Goal: Communication & Community: Answer question/provide support

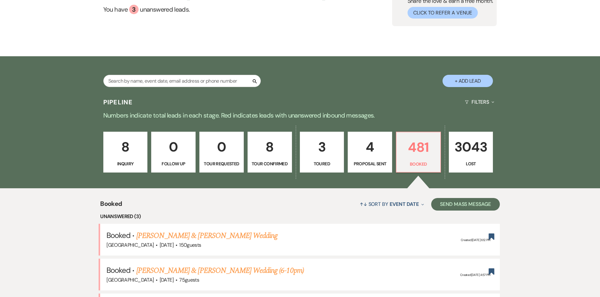
scroll to position [62, 0]
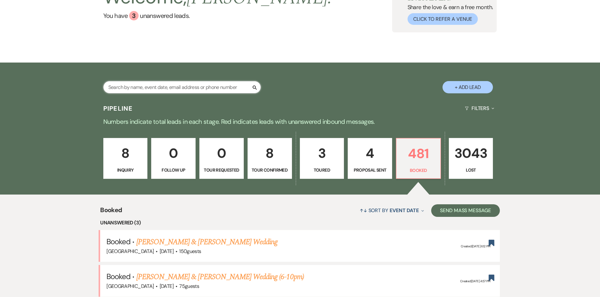
click at [181, 84] on input "text" at bounding box center [181, 87] width 157 height 12
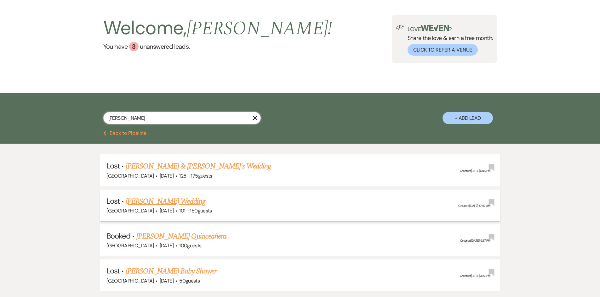
scroll to position [77, 0]
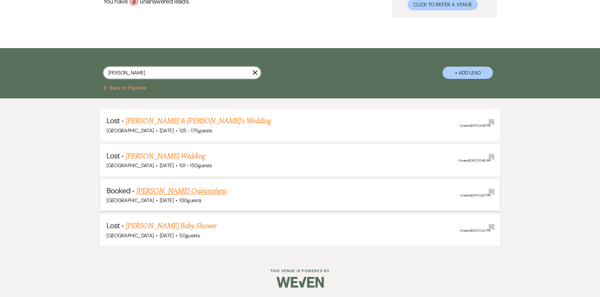
type input "[PERSON_NAME]"
click at [182, 191] on link "[PERSON_NAME] Quinceañera" at bounding box center [181, 191] width 90 height 11
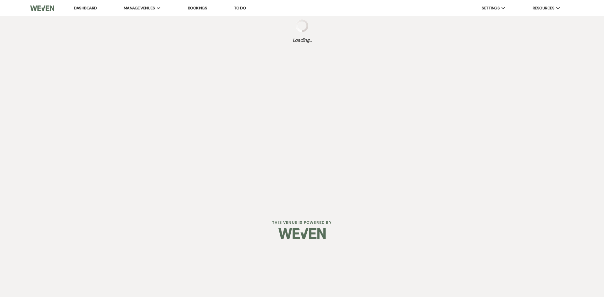
select select "5"
select select "4"
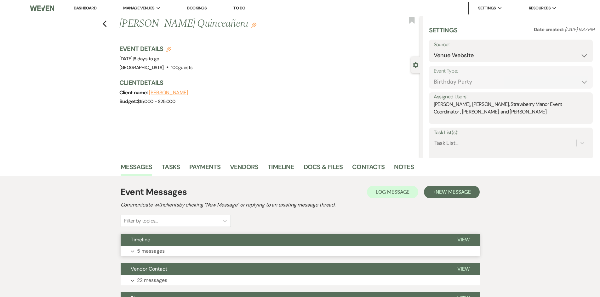
click at [168, 246] on div "Timeline View Expand 5 messages" at bounding box center [300, 245] width 359 height 23
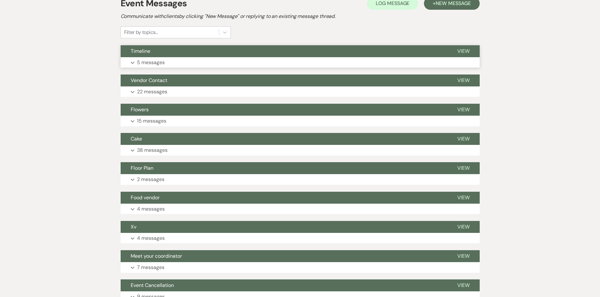
click at [154, 61] on p "5 messages" at bounding box center [151, 63] width 28 height 8
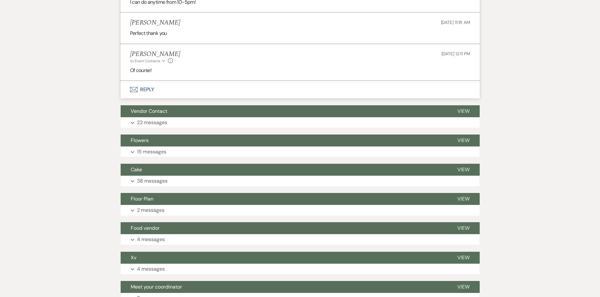
click at [155, 90] on button "Envelope Reply" at bounding box center [300, 90] width 359 height 18
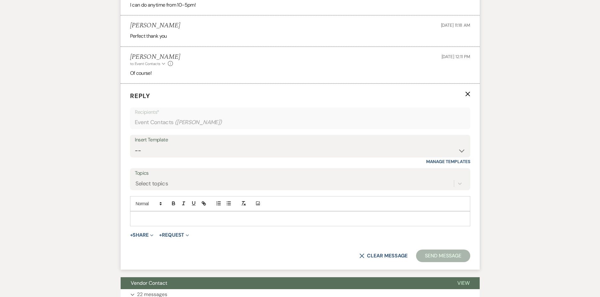
click at [164, 216] on p at bounding box center [300, 219] width 330 height 7
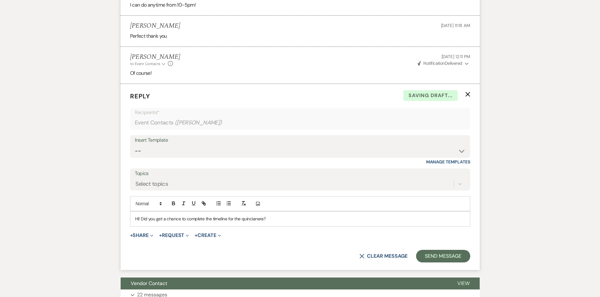
click at [259, 219] on p "Hi! Did you get a chance to complete the timeline for the quincianera?" at bounding box center [300, 219] width 330 height 7
drag, startPoint x: 257, startPoint y: 218, endPoint x: 344, endPoint y: 228, distance: 87.4
click at [344, 228] on form "Reply X Draft saved! Recipients* Event Contacts ( [PERSON_NAME] ) Insert Templa…" at bounding box center [300, 177] width 359 height 186
click at [252, 219] on p "Hi! Did you get a chance to complete the timeline for the quincianera?" at bounding box center [300, 219] width 330 height 7
click at [285, 218] on p "Hi! Did you get a chance to complete the timeline for the quinceanera?" at bounding box center [300, 219] width 330 height 7
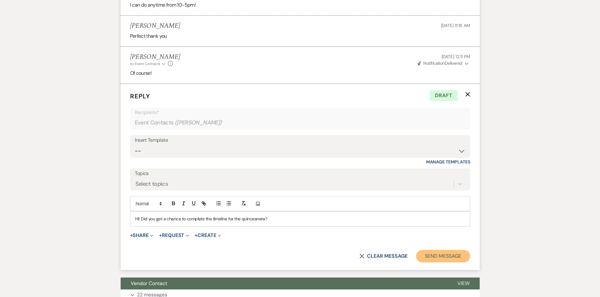
click at [443, 252] on button "Send Message" at bounding box center [443, 256] width 54 height 13
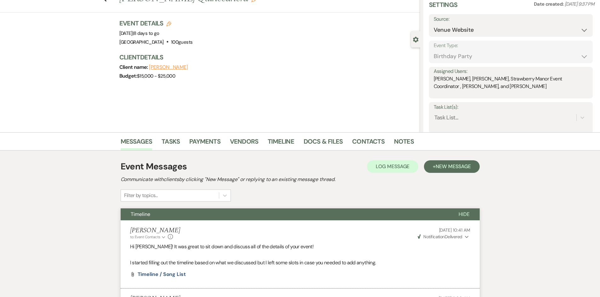
scroll to position [0, 0]
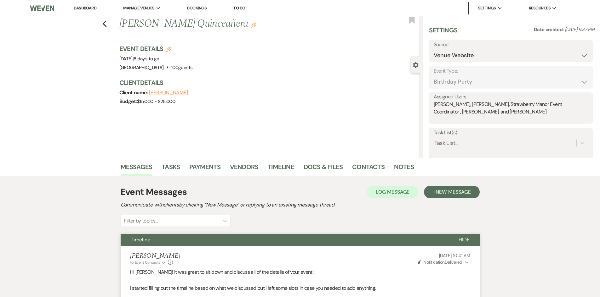
click at [85, 13] on li "Dashboard" at bounding box center [85, 8] width 29 height 13
click at [85, 11] on li "Dashboard" at bounding box center [85, 8] width 29 height 13
click at [84, 9] on link "Dashboard" at bounding box center [85, 7] width 23 height 5
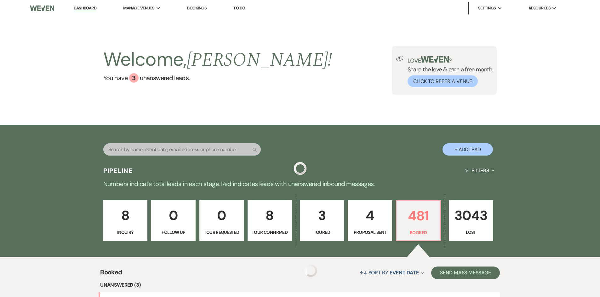
scroll to position [126, 0]
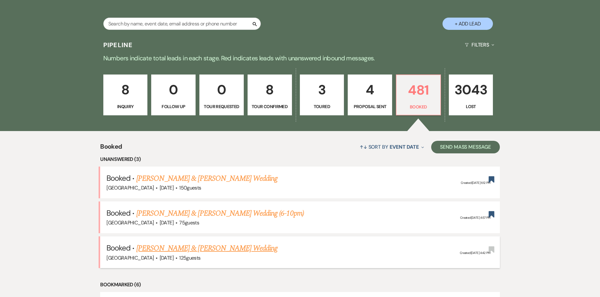
click at [231, 251] on link "[PERSON_NAME] & [PERSON_NAME] Wedding" at bounding box center [206, 248] width 141 height 11
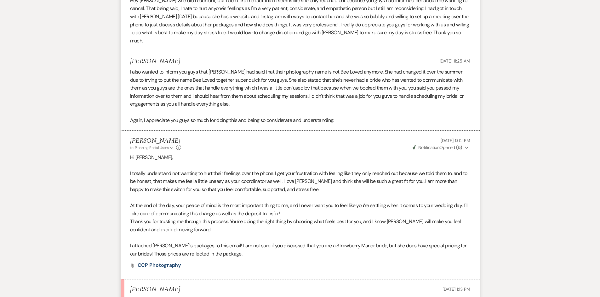
scroll to position [1983, 0]
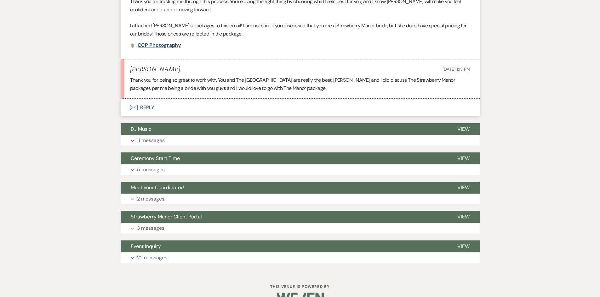
click at [154, 46] on span "CCP Photography" at bounding box center [160, 45] width 44 height 7
click at [158, 99] on button "Envelope Reply" at bounding box center [300, 108] width 359 height 18
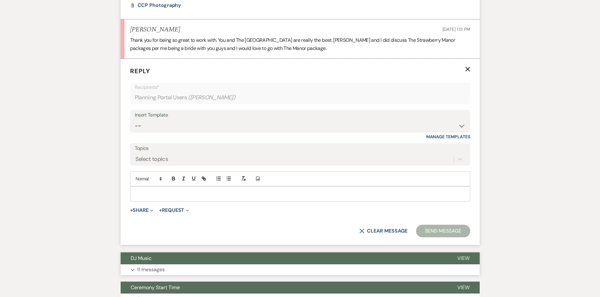
scroll to position [2027, 0]
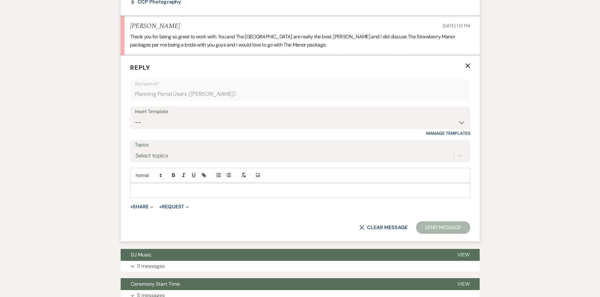
click at [190, 187] on p at bounding box center [300, 190] width 330 height 7
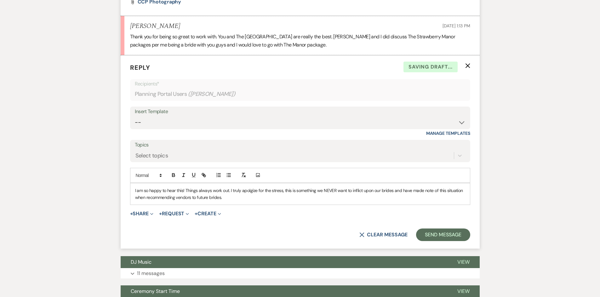
click at [188, 192] on p "I am so happy to hear this! Things always work out. I truly apolgize for the st…" at bounding box center [300, 194] width 330 height 14
copy p "I am so happy to hear this! Things always work out. I truly apolgize for the st…"
click at [353, 191] on p "I’m so happy to hear this! Things really do have a way of working out. I truly …" at bounding box center [300, 194] width 330 height 14
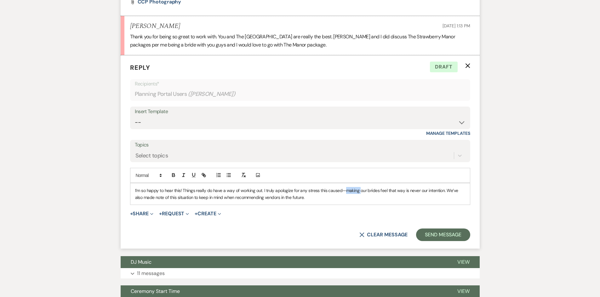
click at [353, 191] on p "I’m so happy to hear this! Things really do have a way of working out. I truly …" at bounding box center [300, 194] width 330 height 14
click at [430, 191] on p "I’m so happy to hear this! Things really do have a way of working out. I truly …" at bounding box center [300, 194] width 330 height 14
click at [407, 195] on p "I’m so happy to hear this! Things really do have a way of working out. I truly …" at bounding box center [300, 194] width 330 height 14
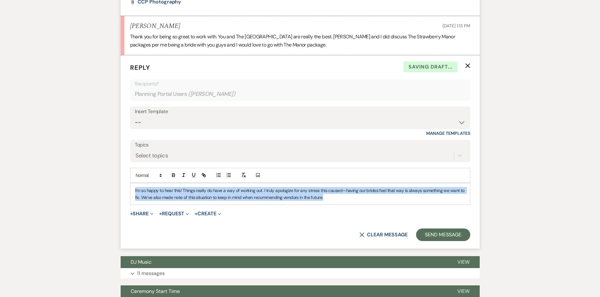
click at [407, 195] on p "I’m so happy to hear this! Things really do have a way of working out. I truly …" at bounding box center [300, 194] width 330 height 14
copy p "I’m so happy to hear this! Things really do have a way of working out. I truly …"
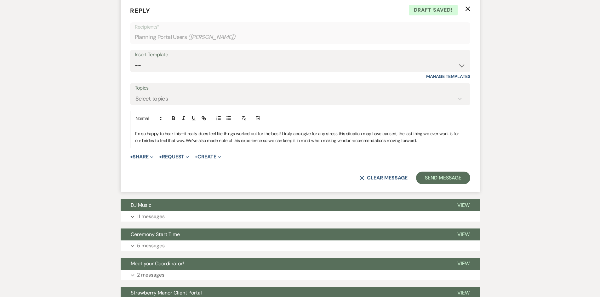
scroll to position [2090, 0]
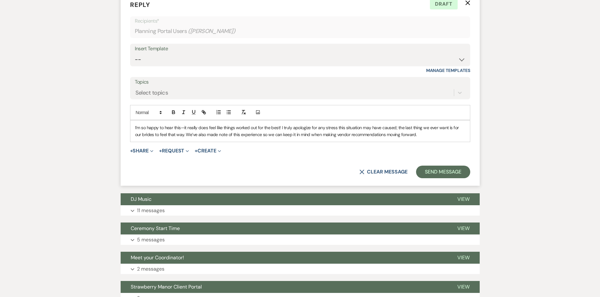
click at [420, 133] on p "I’m so happy to hear this—it really does feel like things worked out for the be…" at bounding box center [300, 131] width 330 height 14
click at [184, 134] on p "I’m so happy to hear this—it really does feel like things worked out for the be…" at bounding box center [300, 131] width 330 height 14
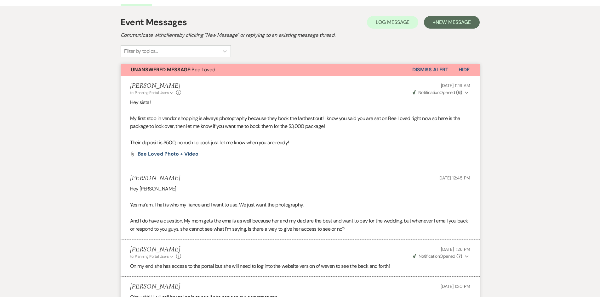
scroll to position [0, 0]
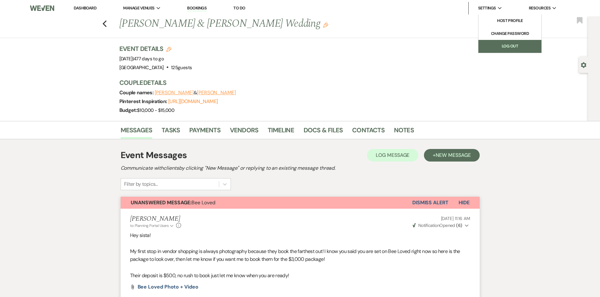
click at [484, 41] on link "Log Out" at bounding box center [509, 46] width 63 height 13
